Goal: Information Seeking & Learning: Learn about a topic

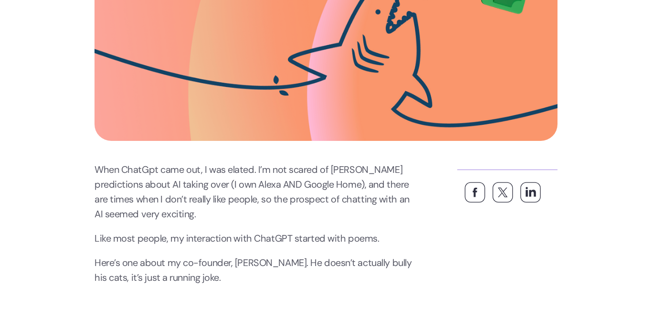
scroll to position [330, 0]
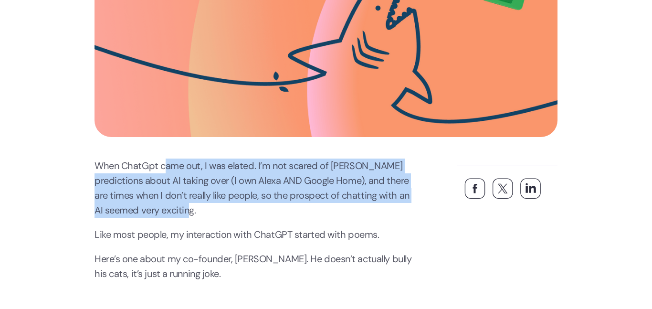
drag, startPoint x: 163, startPoint y: 167, endPoint x: 208, endPoint y: 213, distance: 64.2
click at [208, 213] on p "When ChatGpt came out, I was elated. I’m not scared of [PERSON_NAME] prediction…" at bounding box center [257, 188] width 325 height 59
click at [190, 197] on p "When ChatGpt came out, I was elated. I’m not scared of [PERSON_NAME] prediction…" at bounding box center [257, 188] width 325 height 59
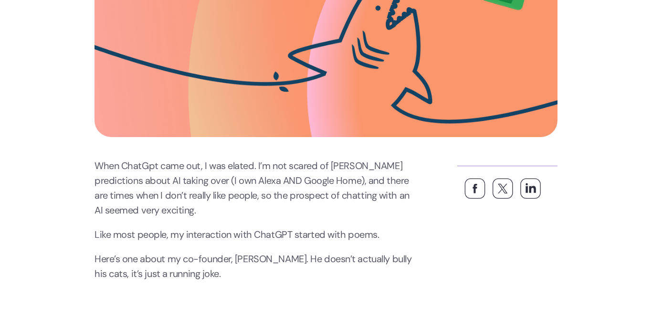
click at [190, 197] on p "When ChatGpt came out, I was elated. I’m not scared of [PERSON_NAME] prediction…" at bounding box center [257, 188] width 325 height 59
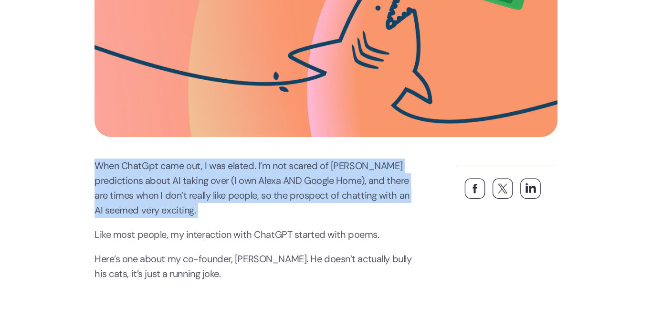
click at [190, 197] on p "When ChatGpt came out, I was elated. I’m not scared of [PERSON_NAME] prediction…" at bounding box center [257, 188] width 325 height 59
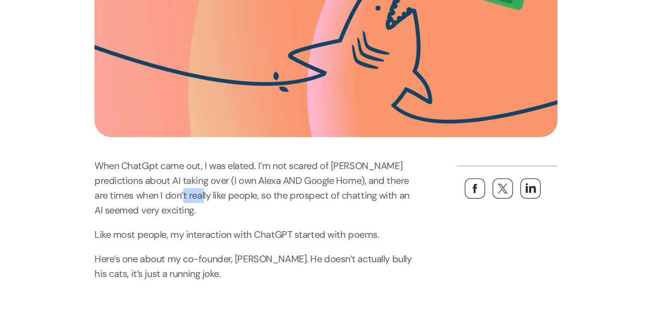
click at [190, 197] on p "When ChatGpt came out, I was elated. I’m not scared of [PERSON_NAME] prediction…" at bounding box center [257, 188] width 325 height 59
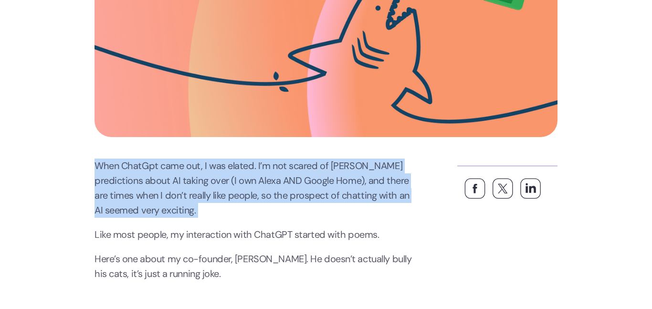
click at [190, 197] on p "When ChatGpt came out, I was elated. I’m not scared of [PERSON_NAME] prediction…" at bounding box center [257, 188] width 325 height 59
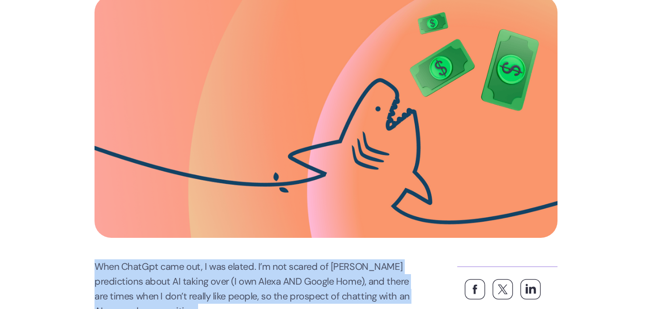
scroll to position [0, 0]
